Goal: Find specific page/section: Find specific page/section

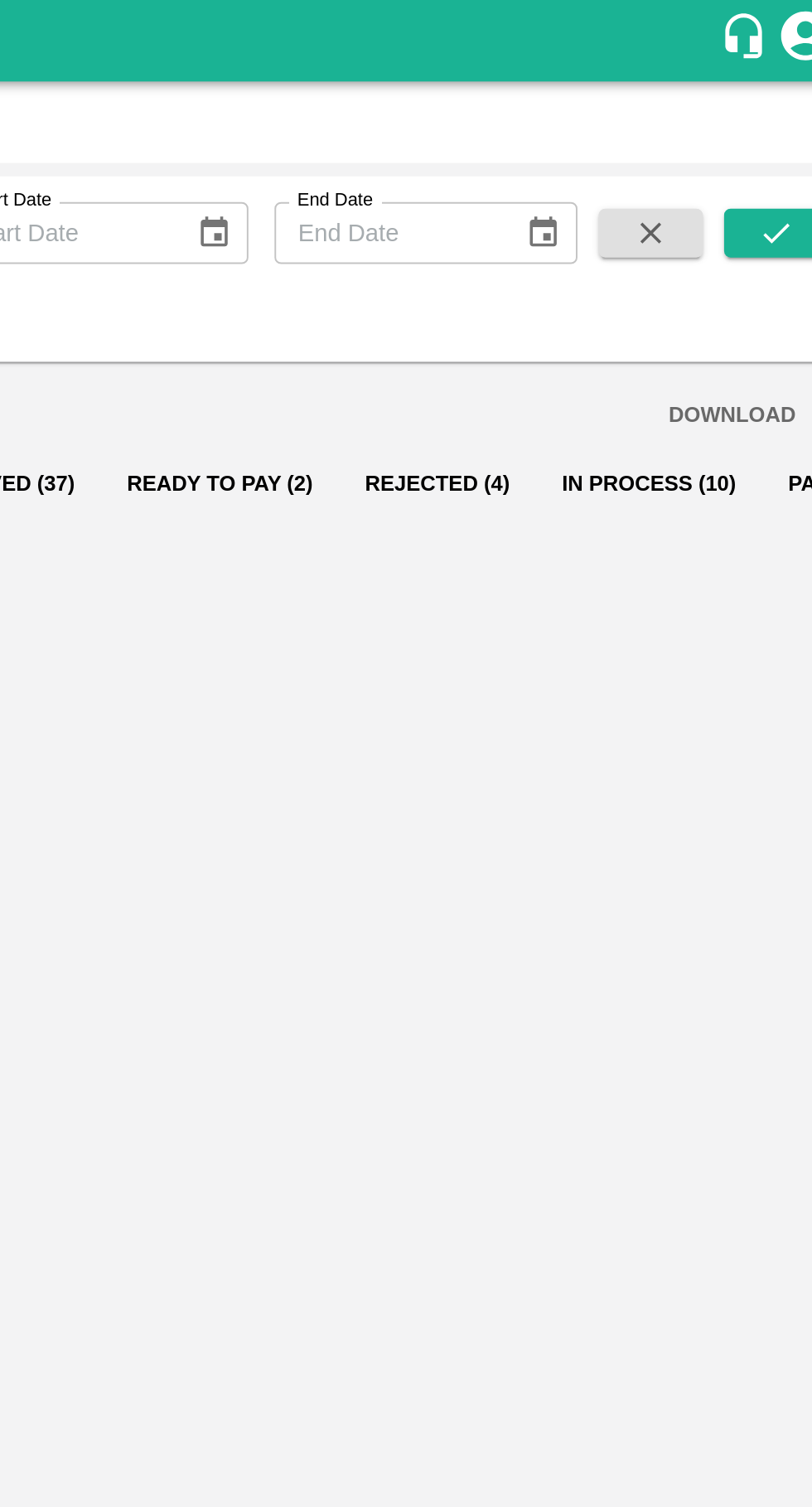
click at [468, 249] on button "Ready To Pay (2)" at bounding box center [485, 246] width 121 height 40
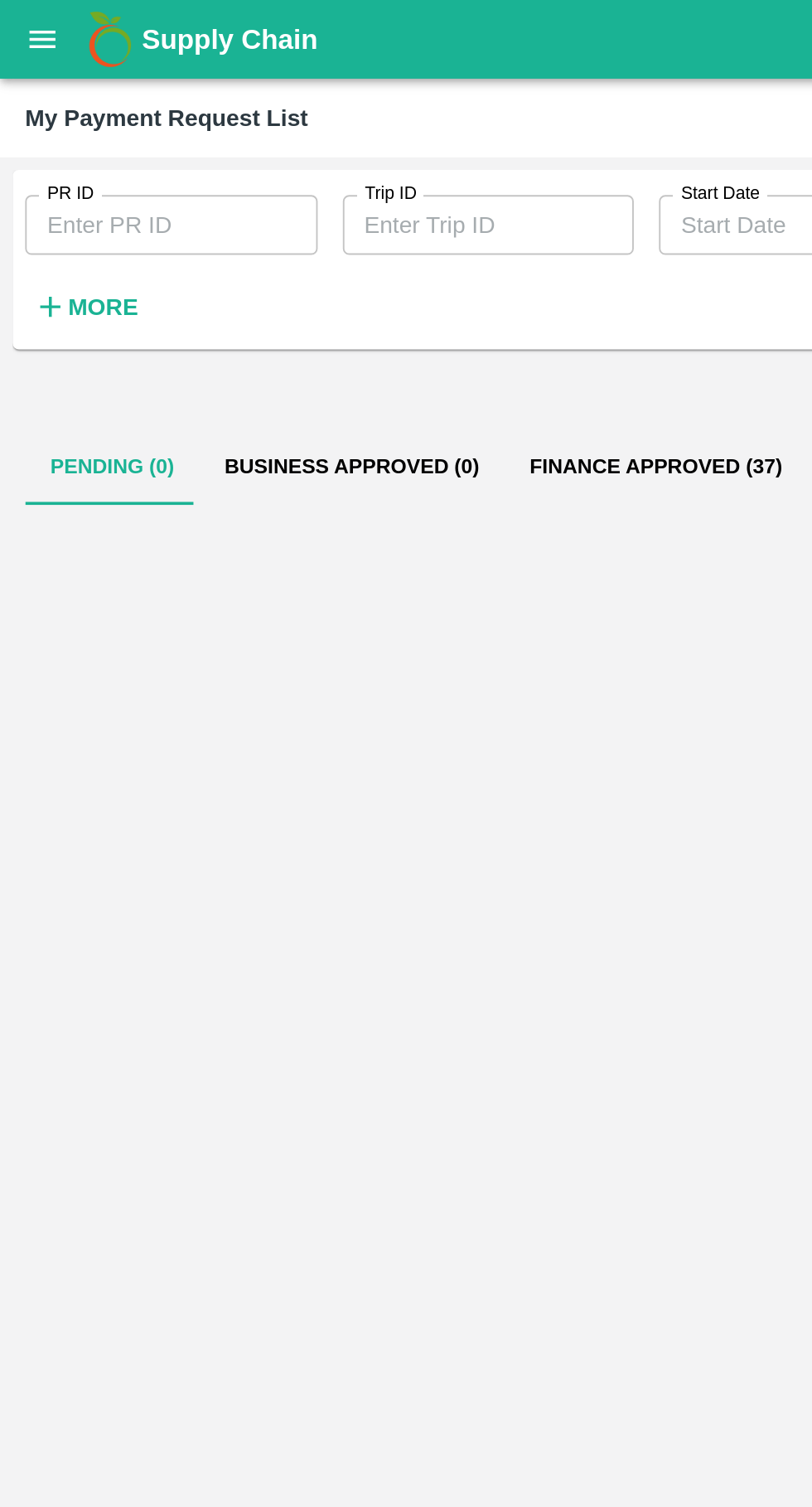
click at [23, 39] on button "open drawer" at bounding box center [22, 20] width 38 height 38
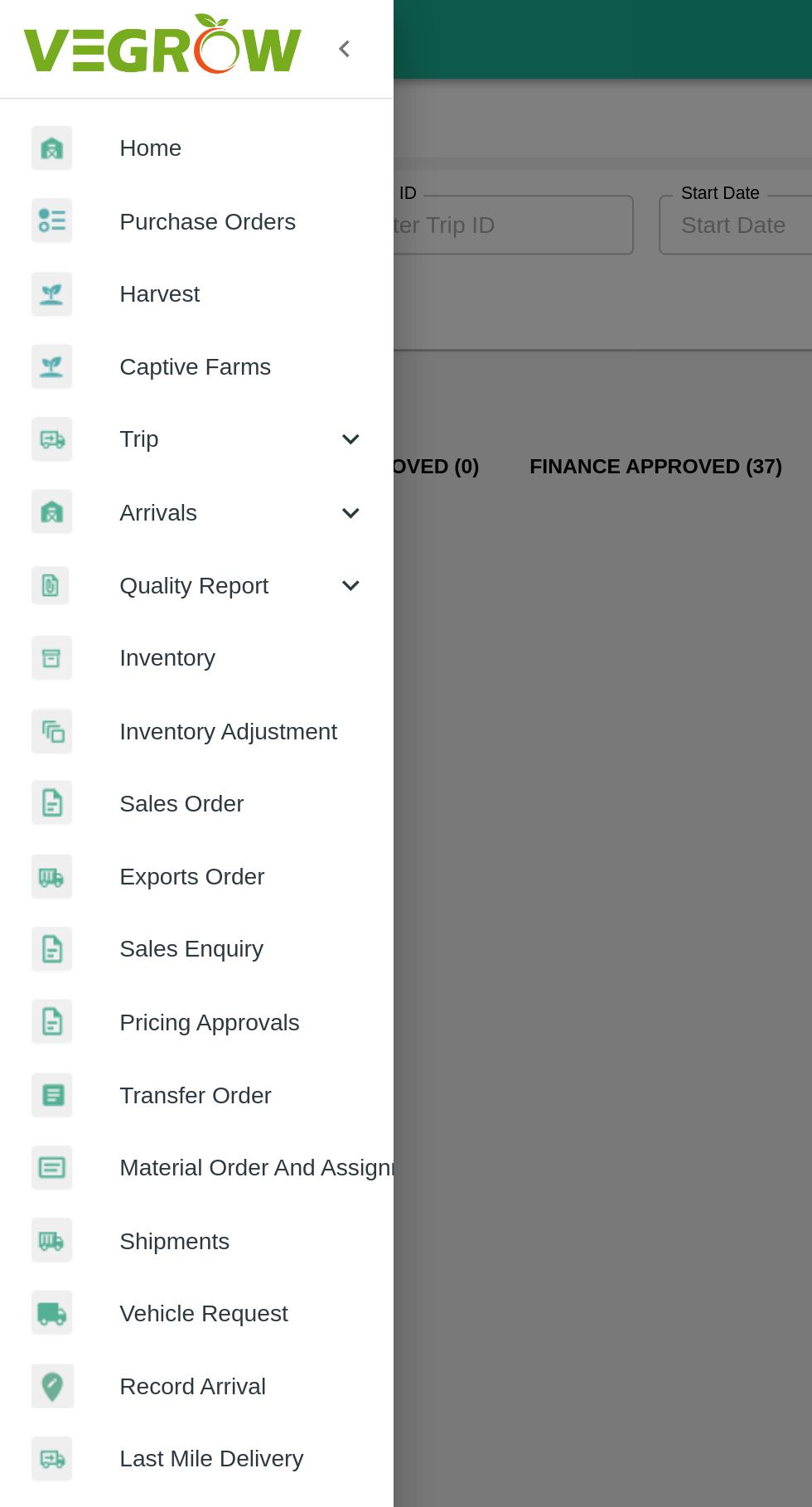
click at [78, 232] on span "Trip" at bounding box center [119, 231] width 112 height 19
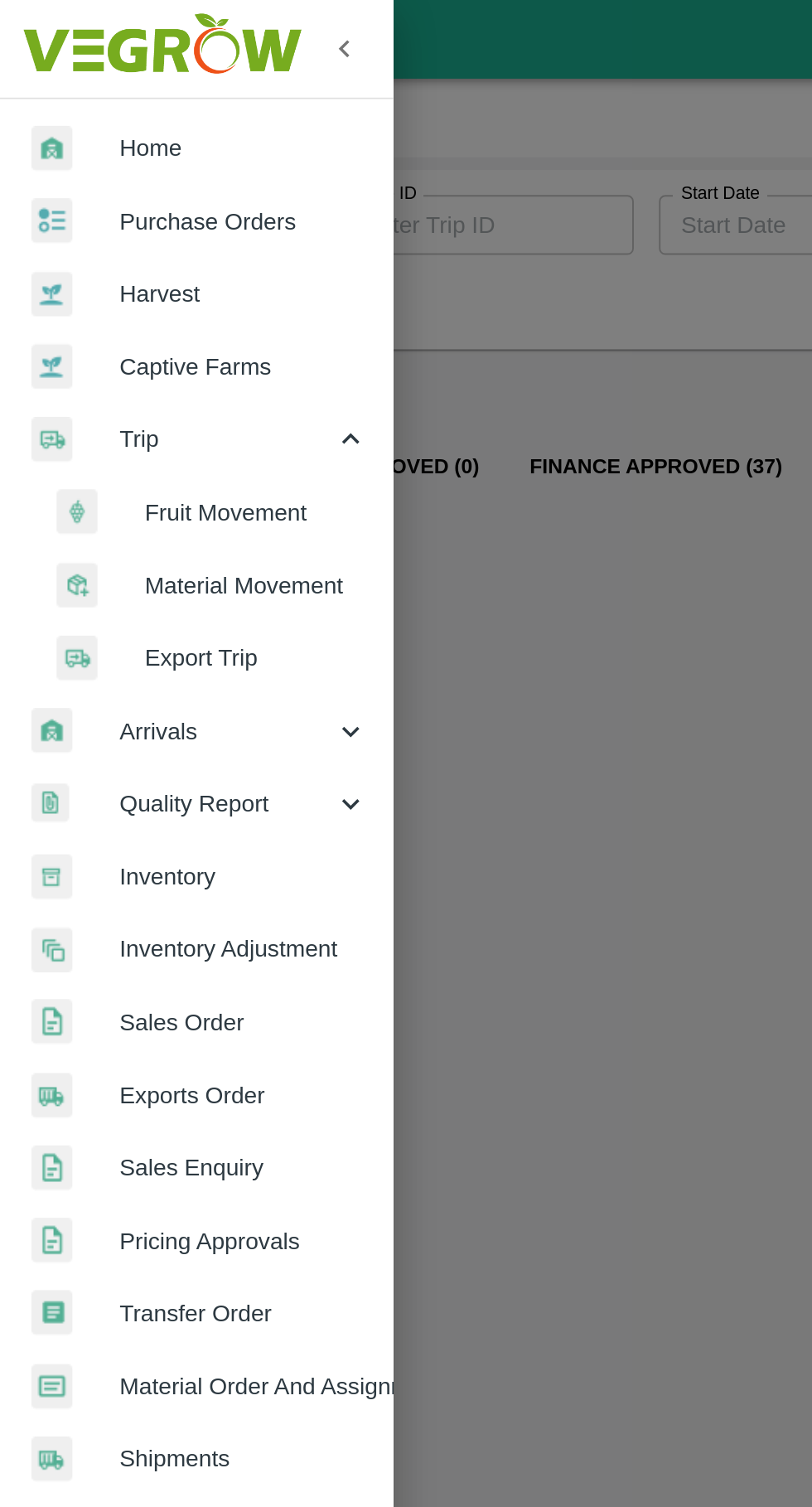
click at [149, 274] on span "Fruit Movement" at bounding box center [134, 270] width 118 height 19
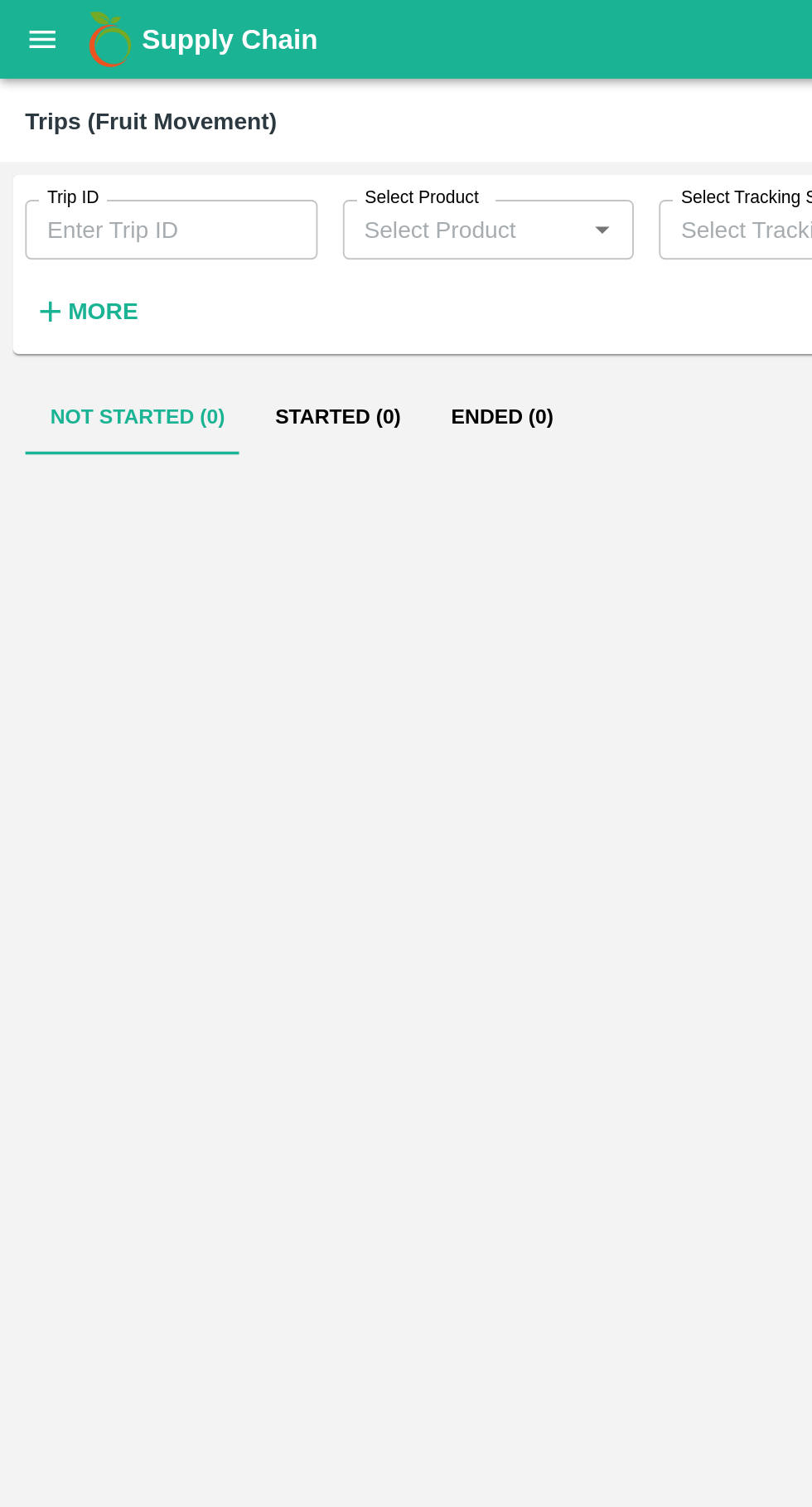
click at [57, 119] on input "Trip ID" at bounding box center [90, 121] width 154 height 32
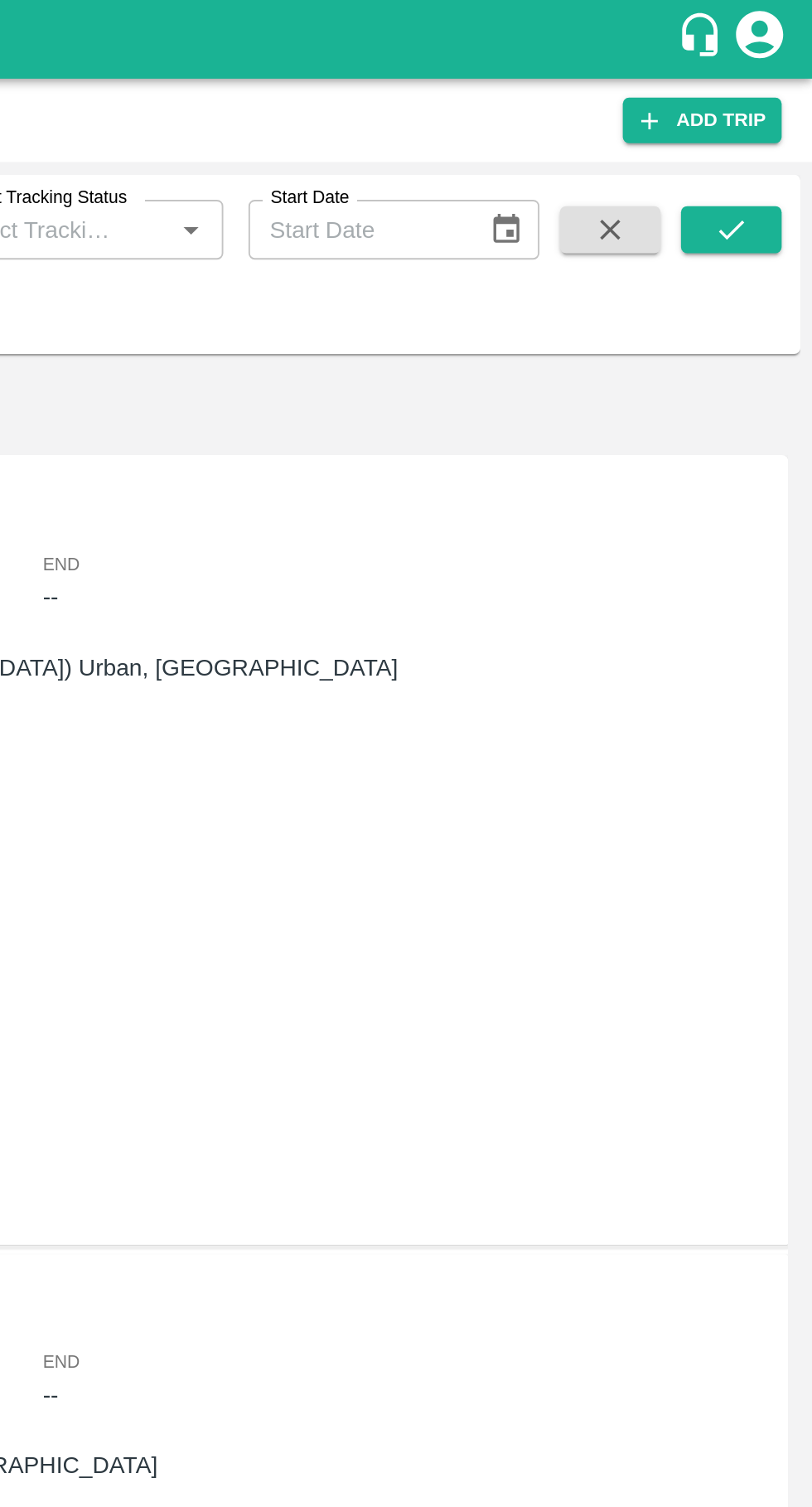
type input "88800"
click at [769, 128] on icon "submit" at bounding box center [769, 120] width 19 height 19
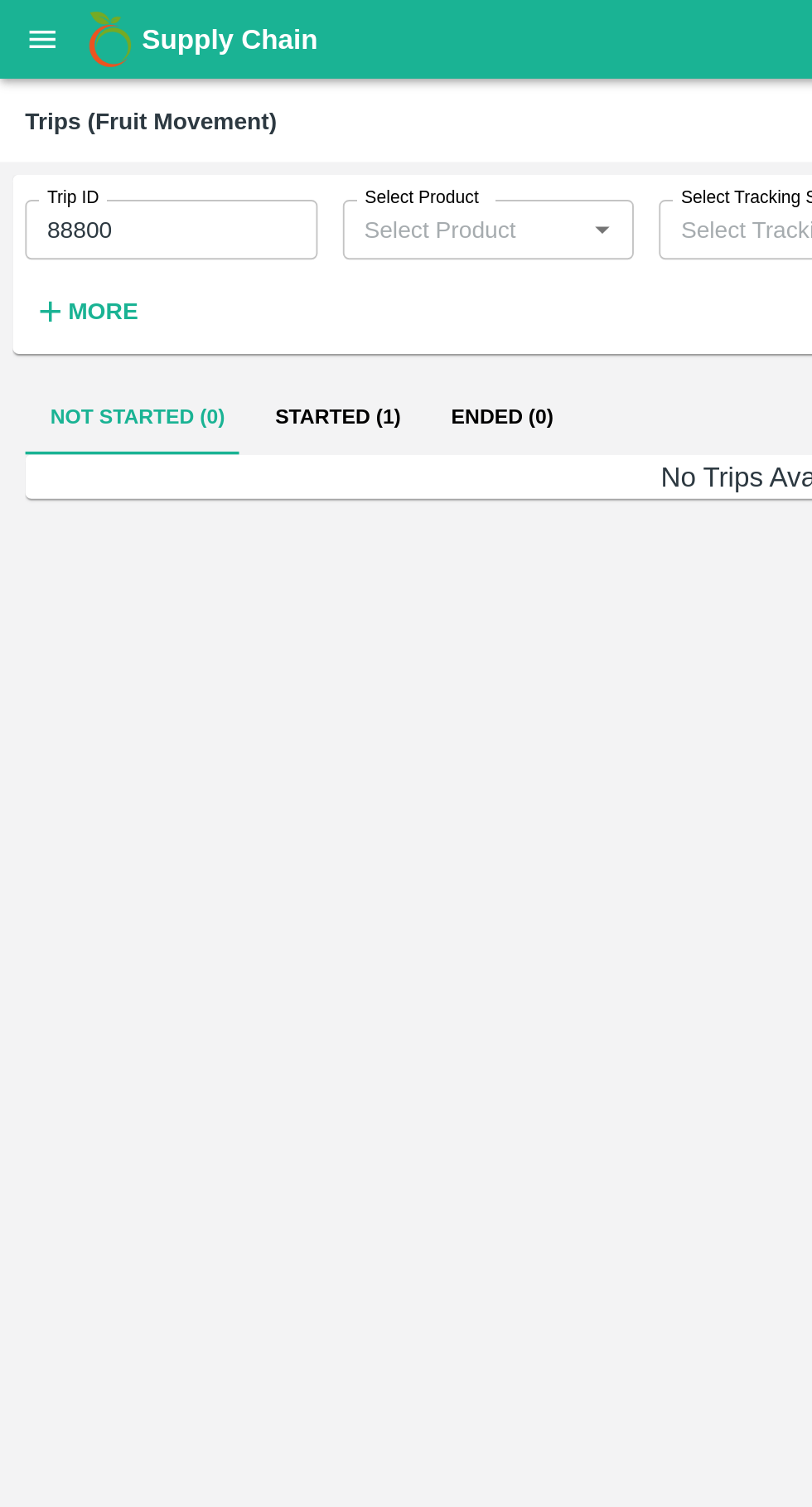
click at [177, 223] on button "Started (1)" at bounding box center [178, 219] width 93 height 40
click at [86, 123] on input "88800" at bounding box center [90, 121] width 154 height 32
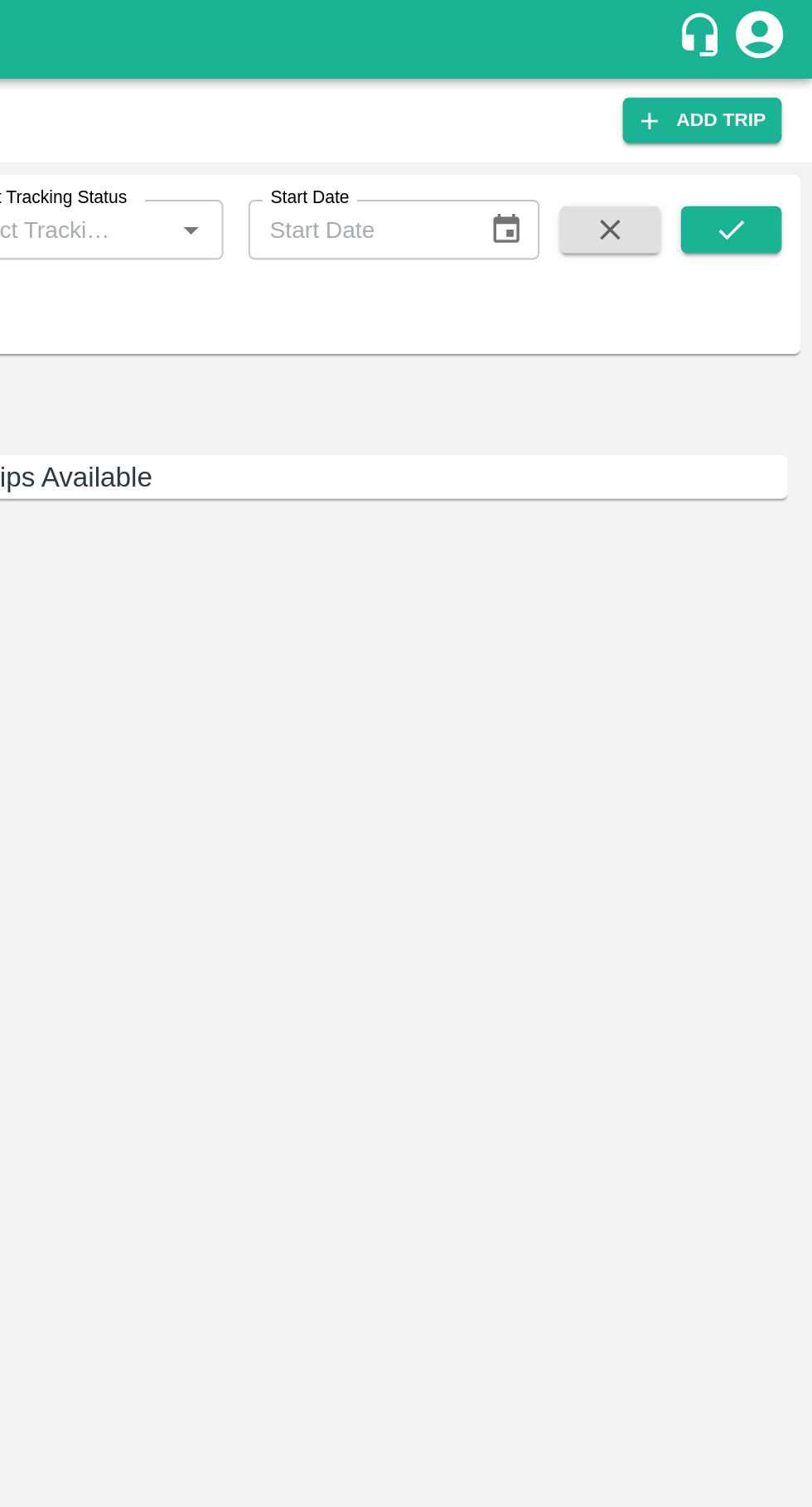
type input "88806"
click at [769, 122] on icon "submit" at bounding box center [769, 120] width 19 height 19
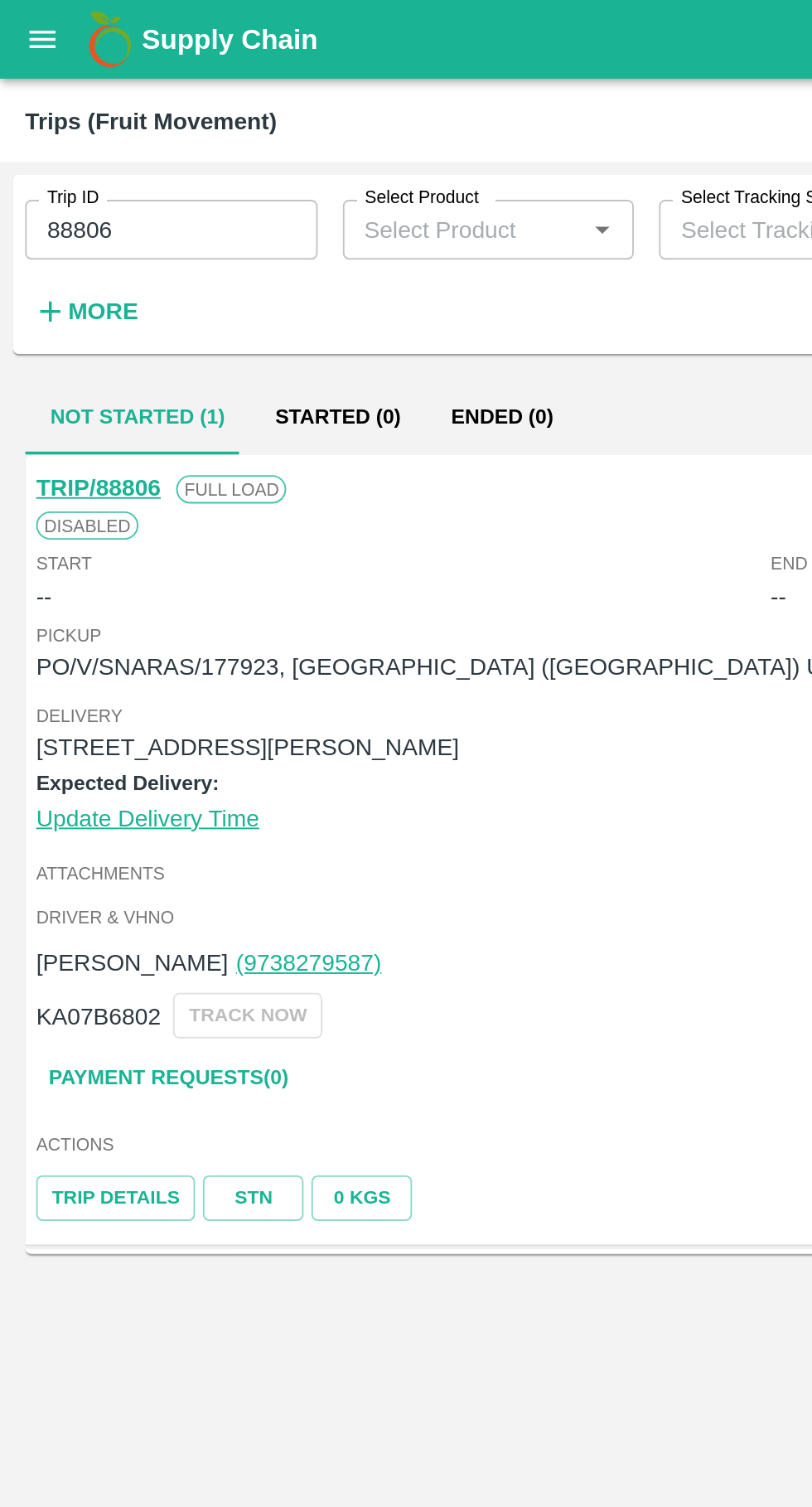
click at [361, 708] on div "TRIP/88806 Full Load Disabled Start -- End -- Pickup PO/V/SNARAS/177923, Bengal…" at bounding box center [406, 853] width 785 height 1227
